Goal: Transaction & Acquisition: Download file/media

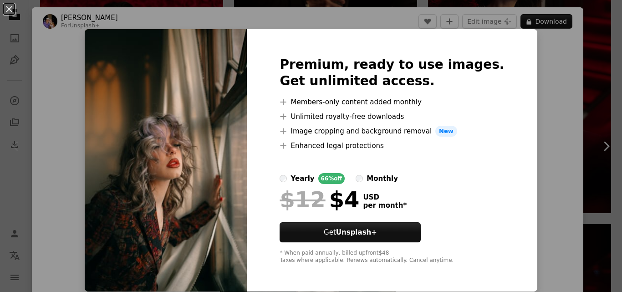
scroll to position [0, 0]
click at [8, 10] on button "An X shape" at bounding box center [9, 9] width 11 height 11
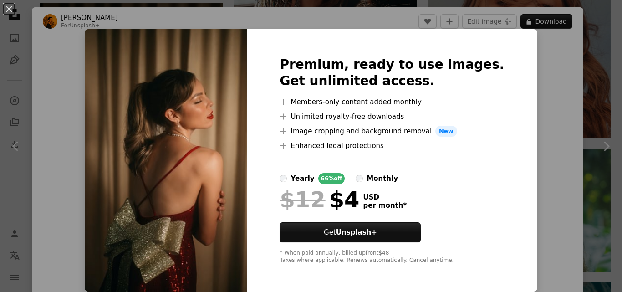
scroll to position [46, 0]
